Goal: Find specific page/section: Find specific page/section

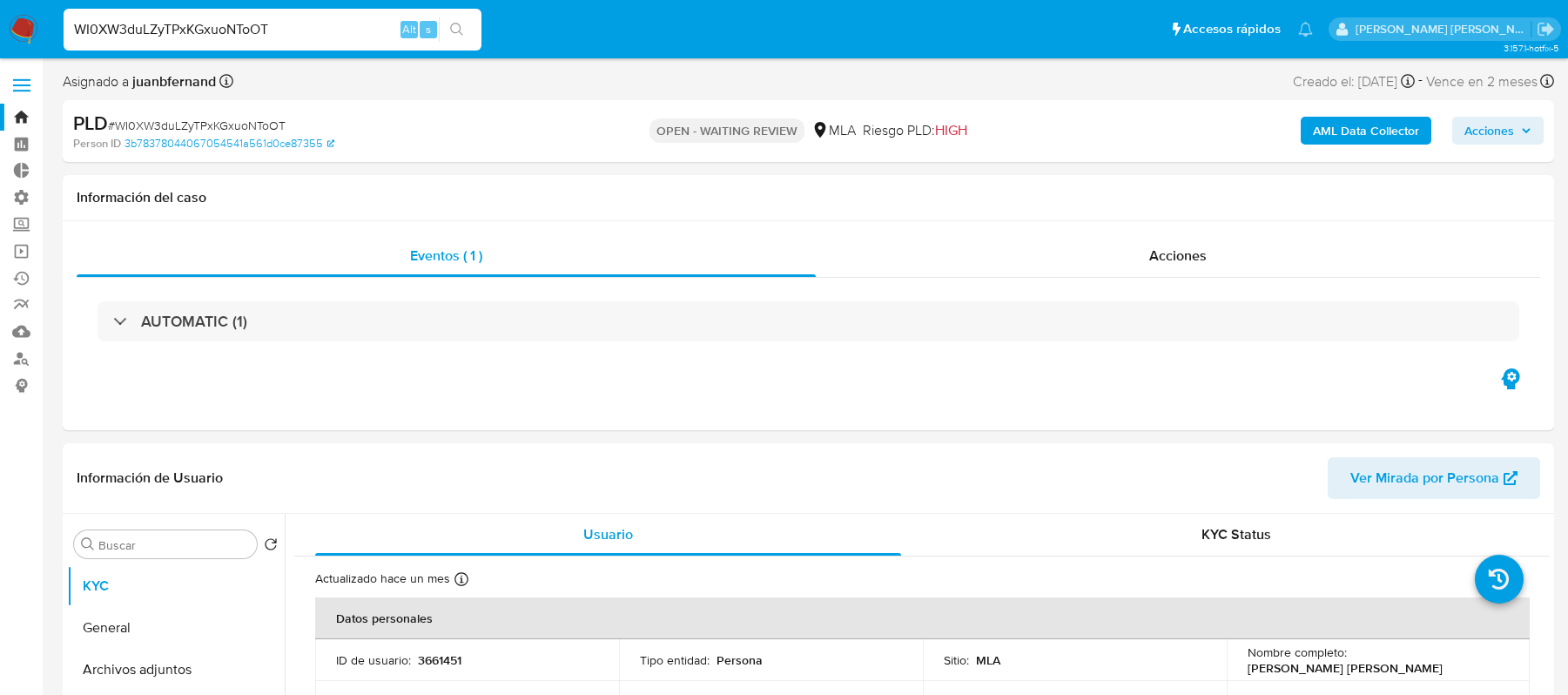
select select "10"
type input "vdxCg9CQRKS7nZQfRY4FlYnd"
click at [457, 31] on icon "search-icon" at bounding box center [457, 29] width 14 height 14
select select "10"
click at [1062, 265] on div "Acciones" at bounding box center [1178, 255] width 725 height 42
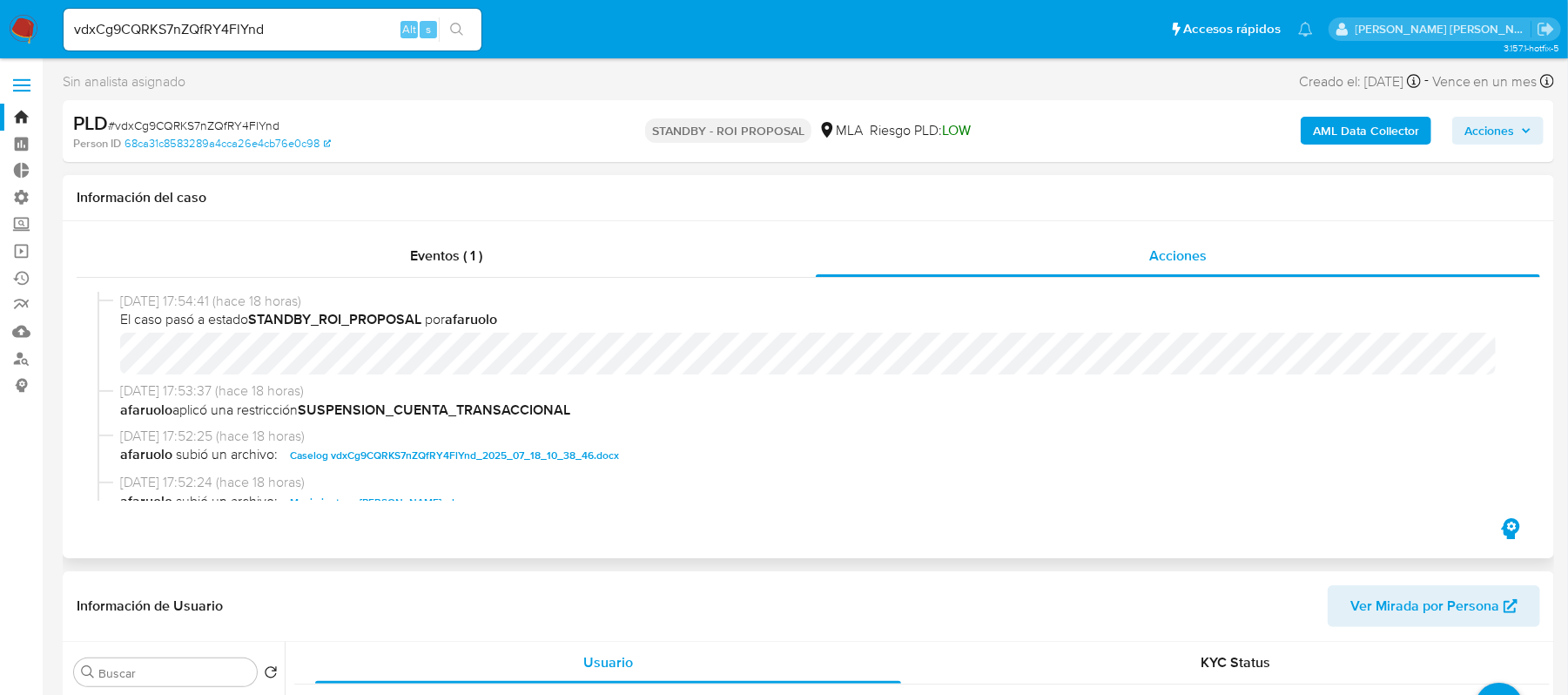
click at [479, 315] on b "afaruolo" at bounding box center [470, 319] width 52 height 20
click at [531, 314] on span "El caso pasó a estado STANDBY_ROI_PROPOSAL por [PERSON_NAME]" at bounding box center [816, 320] width 1392 height 20
drag, startPoint x: 526, startPoint y: 324, endPoint x: 111, endPoint y: 325, distance: 415.0
click at [111, 325] on div "[DATE] 17:54:41 (hace 18 horas) El caso pasó a estado STANDBY_ROI_PROPOSAL por …" at bounding box center [808, 337] width 1422 height 90
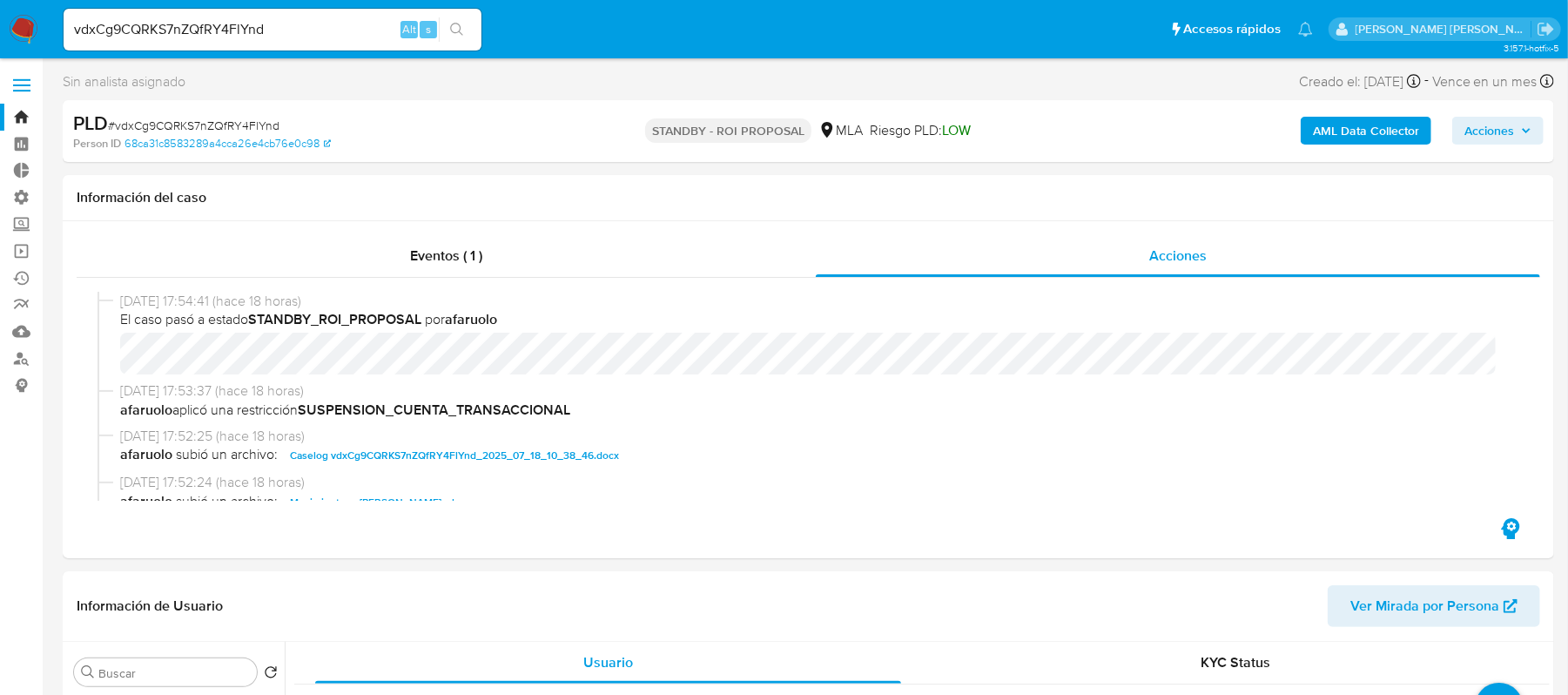
click at [270, 19] on input "vdxCg9CQRKS7nZQfRY4FlYnd" at bounding box center [273, 29] width 418 height 23
paste input "42UIL557FqJ8Ax4oAdiyYSRe"
type input "42UIL557FqJ8Ax4oAdiyYSRe"
click at [461, 23] on icon "search-icon" at bounding box center [457, 29] width 14 height 14
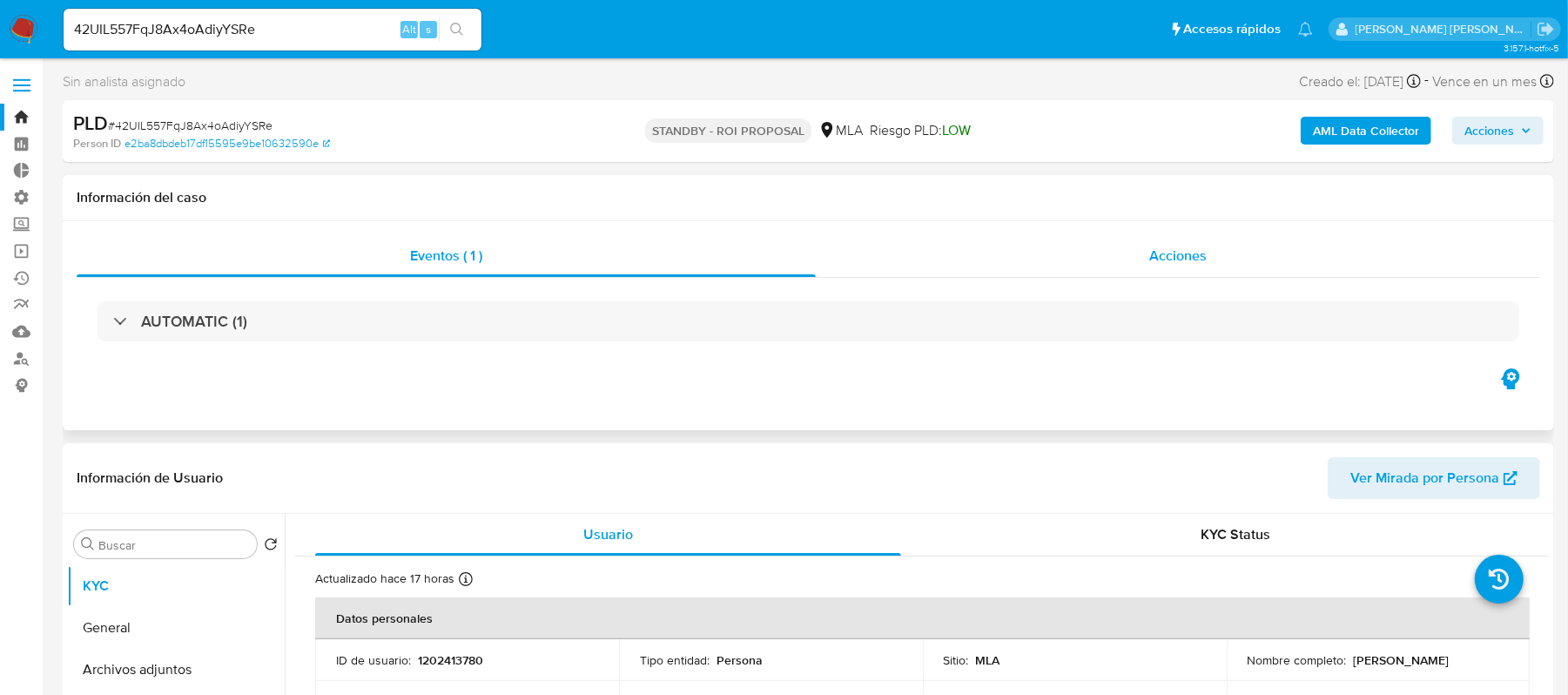
click at [1121, 259] on div "Acciones" at bounding box center [1178, 255] width 725 height 42
select select "10"
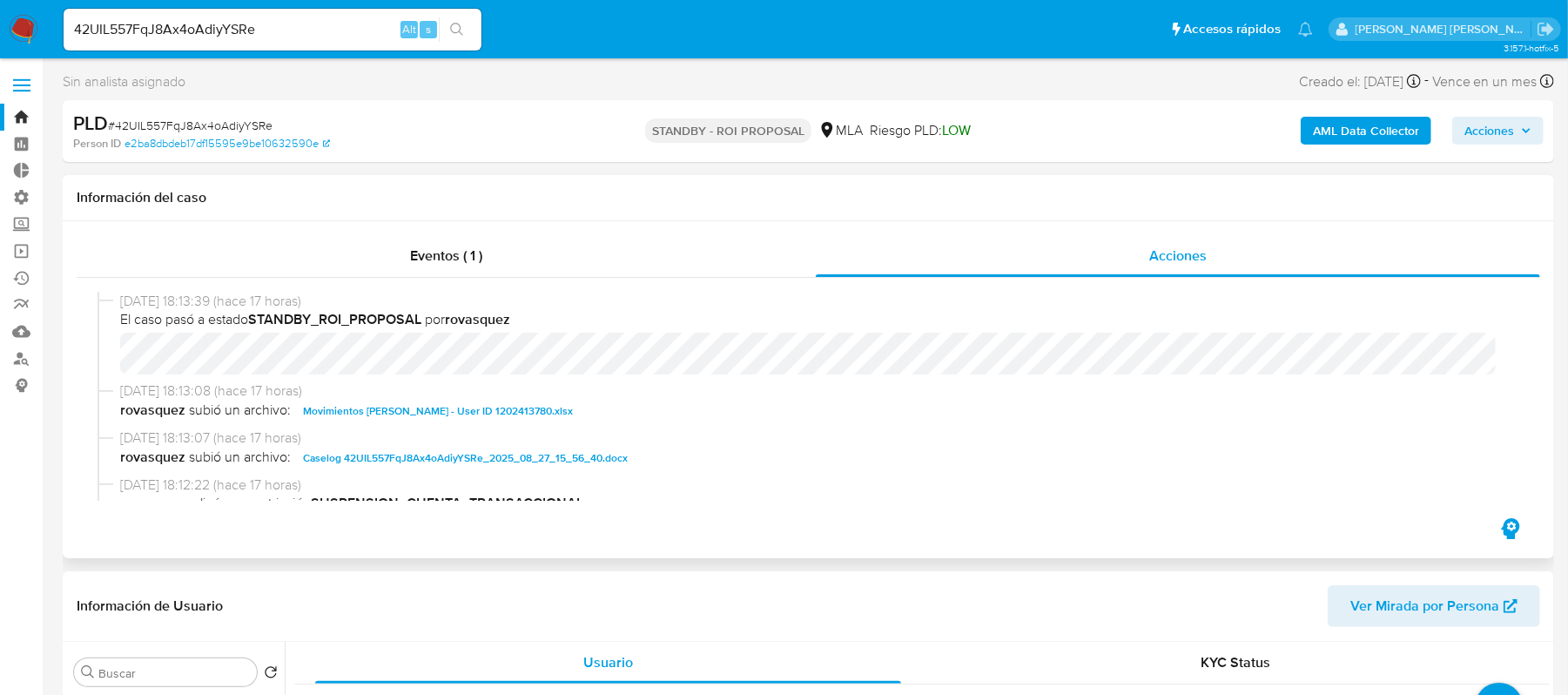
click at [474, 454] on span "Caselog 42UIL557FqJ8Ax4oAdiyYSRe_2025_08_27_15_56_40.docx" at bounding box center [465, 457] width 325 height 21
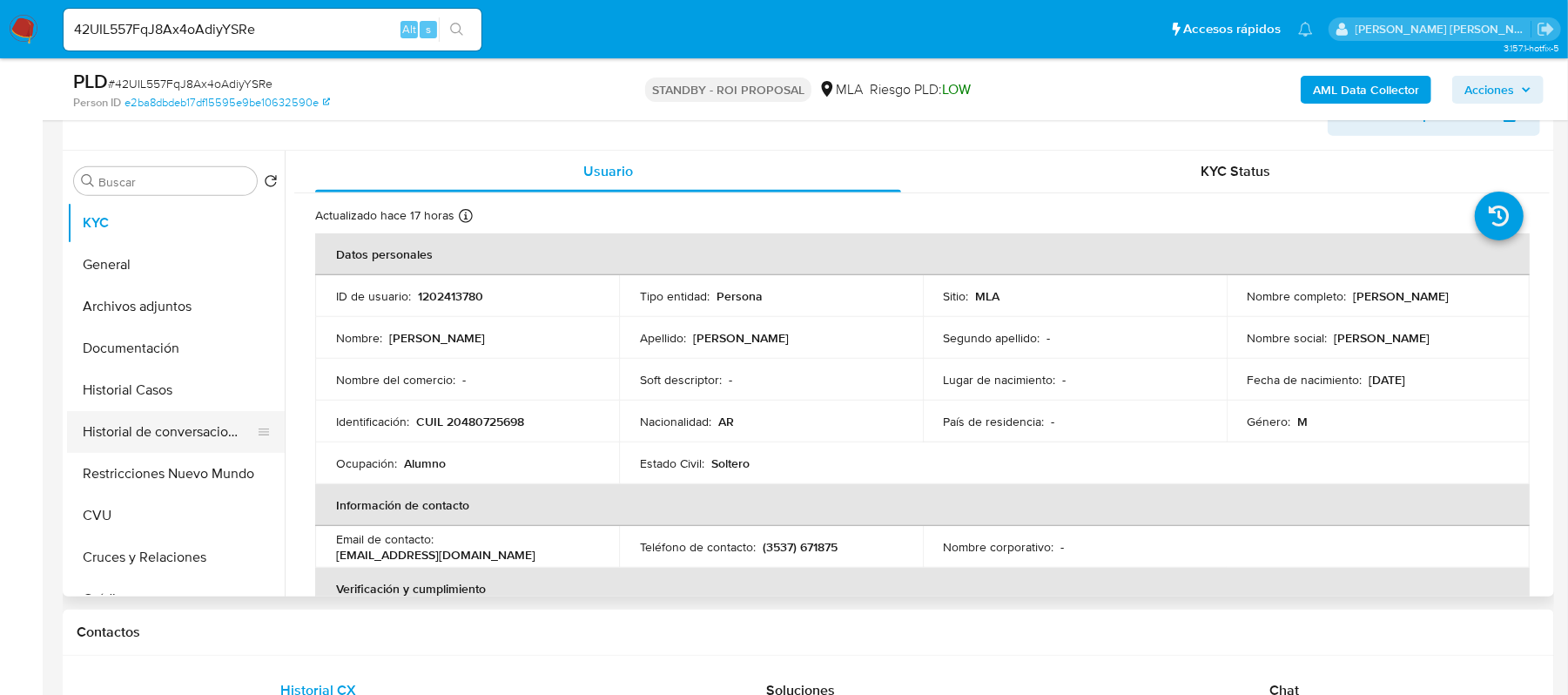
scroll to position [464, 0]
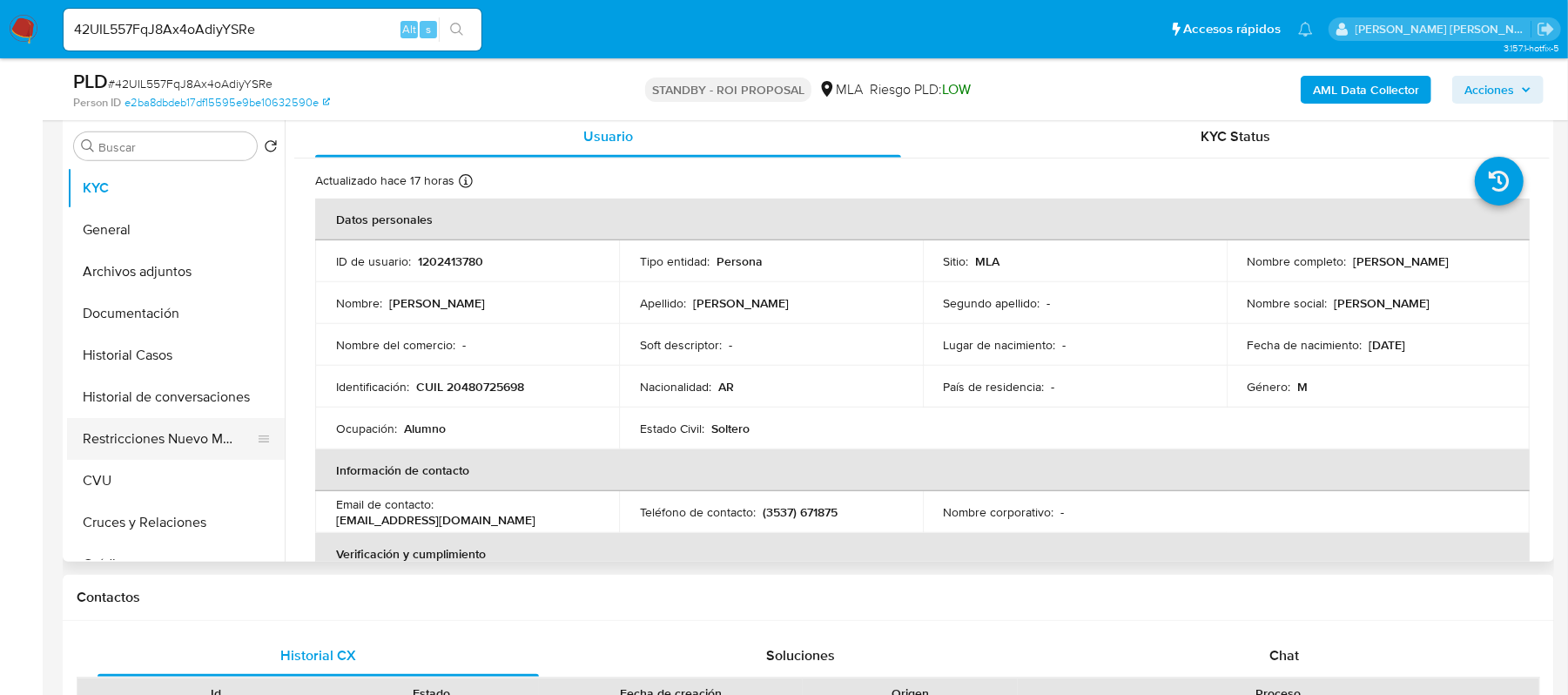
click at [203, 435] on button "Restricciones Nuevo Mundo" at bounding box center [168, 439] width 203 height 42
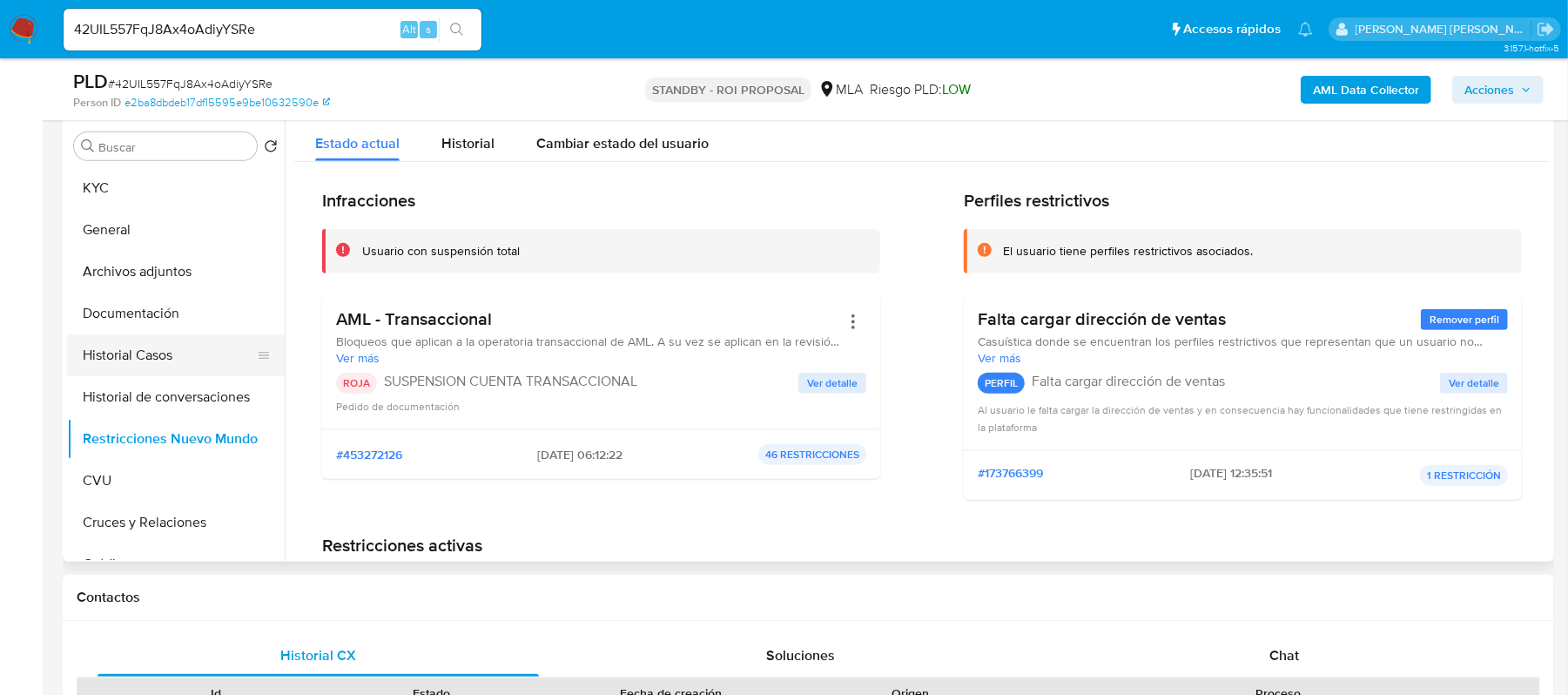
click at [202, 364] on button "Historial Casos" at bounding box center [168, 354] width 203 height 42
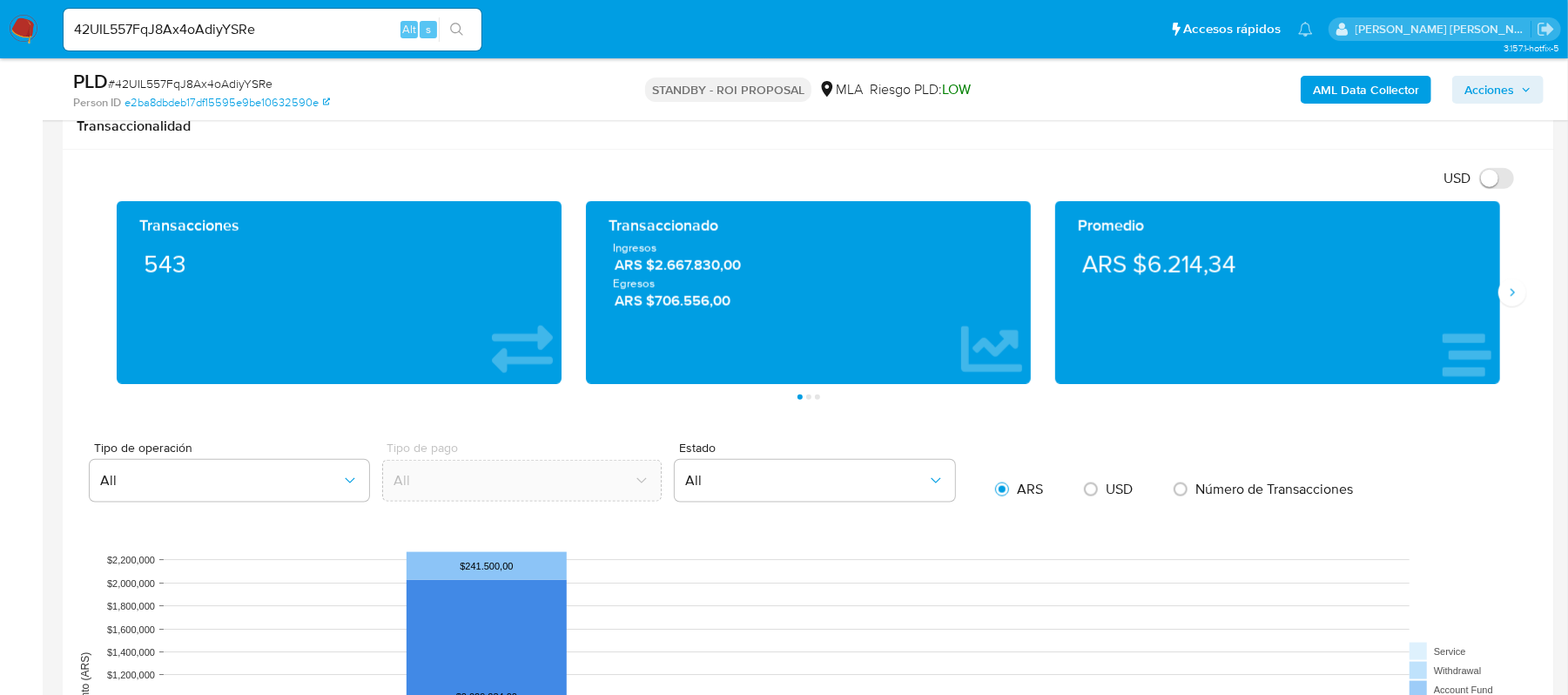
scroll to position [1137, 0]
